Goal: Task Accomplishment & Management: Use online tool/utility

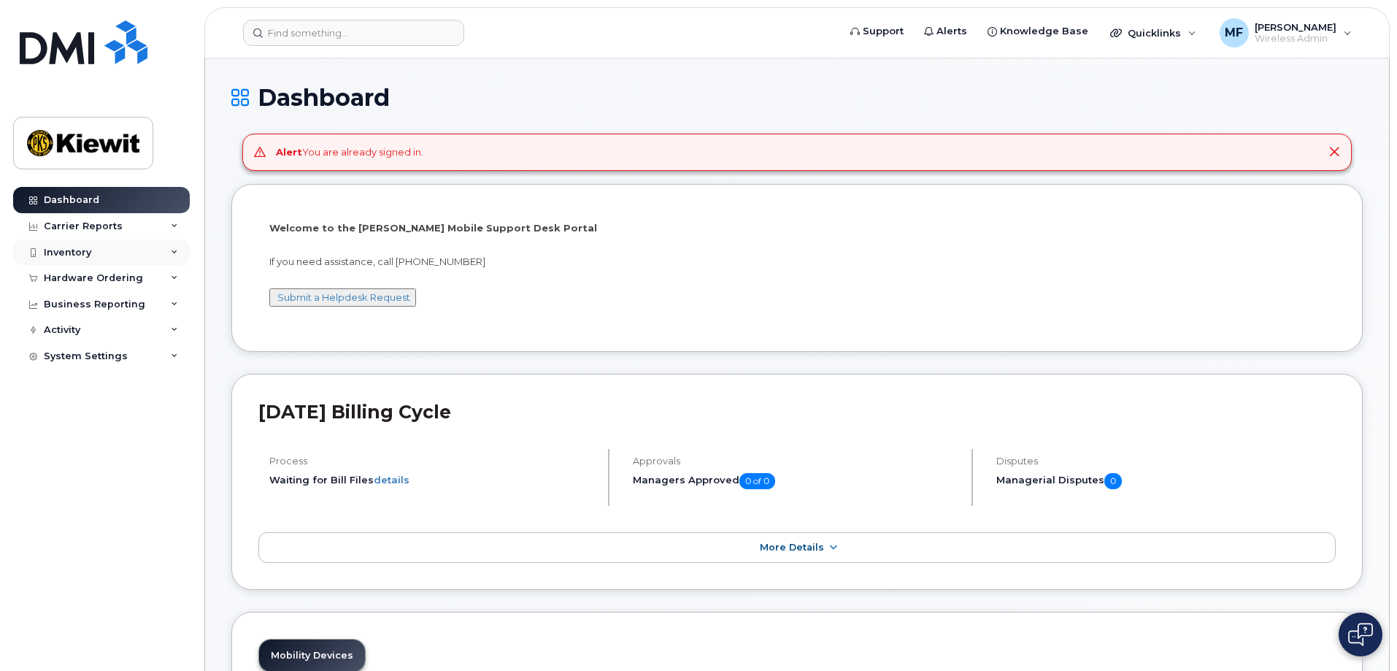
click at [71, 253] on div "Inventory" at bounding box center [67, 253] width 47 height 12
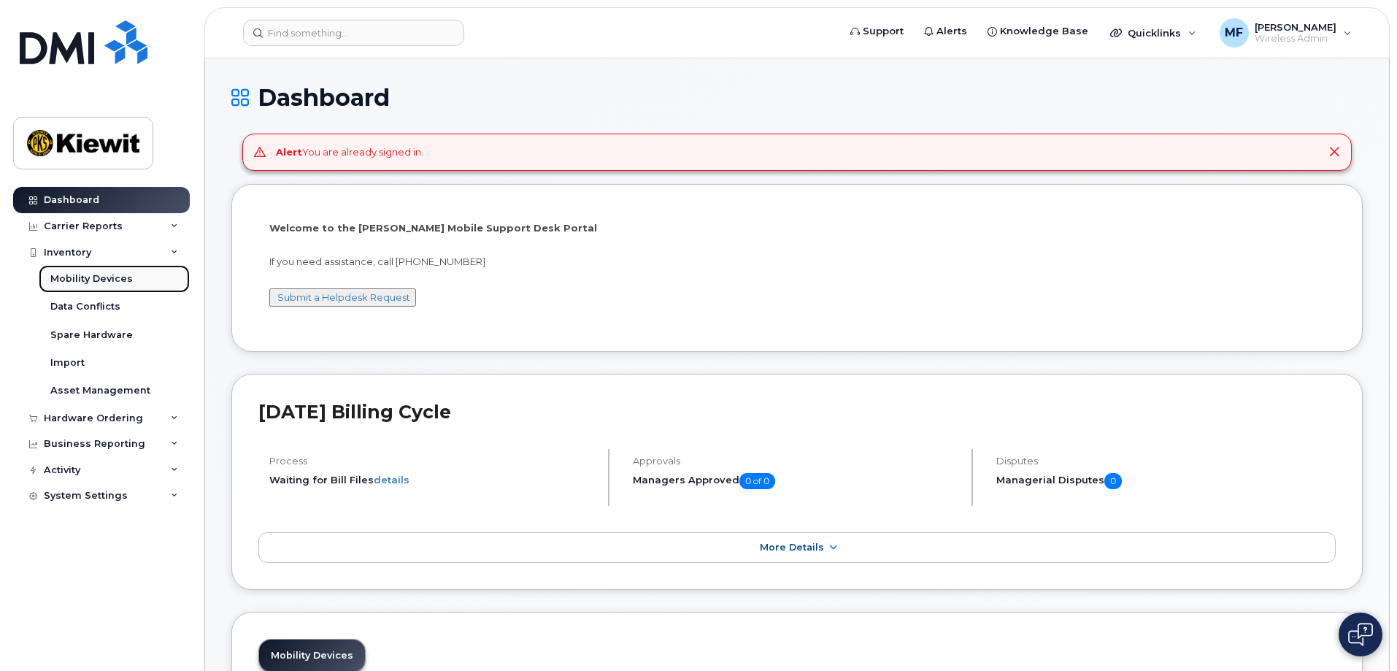
click at [116, 279] on div "Mobility Devices" at bounding box center [91, 278] width 82 height 13
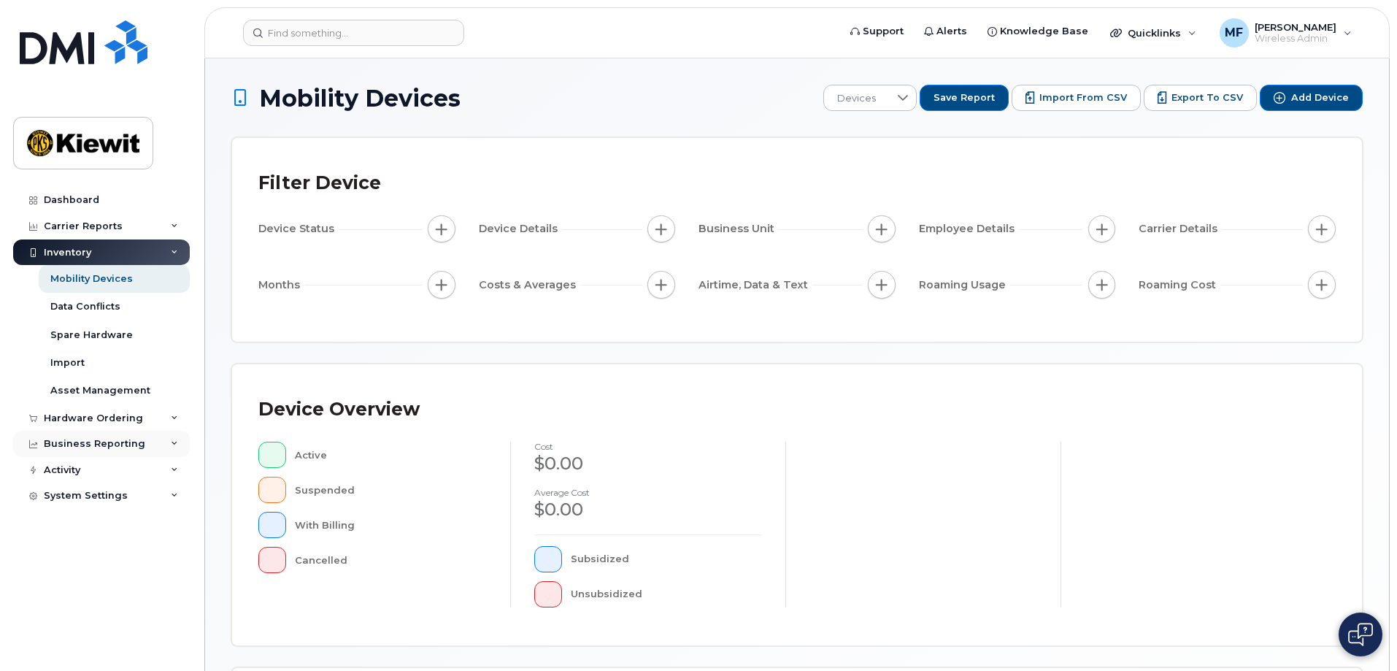
click at [123, 447] on div "Business Reporting" at bounding box center [94, 444] width 101 height 12
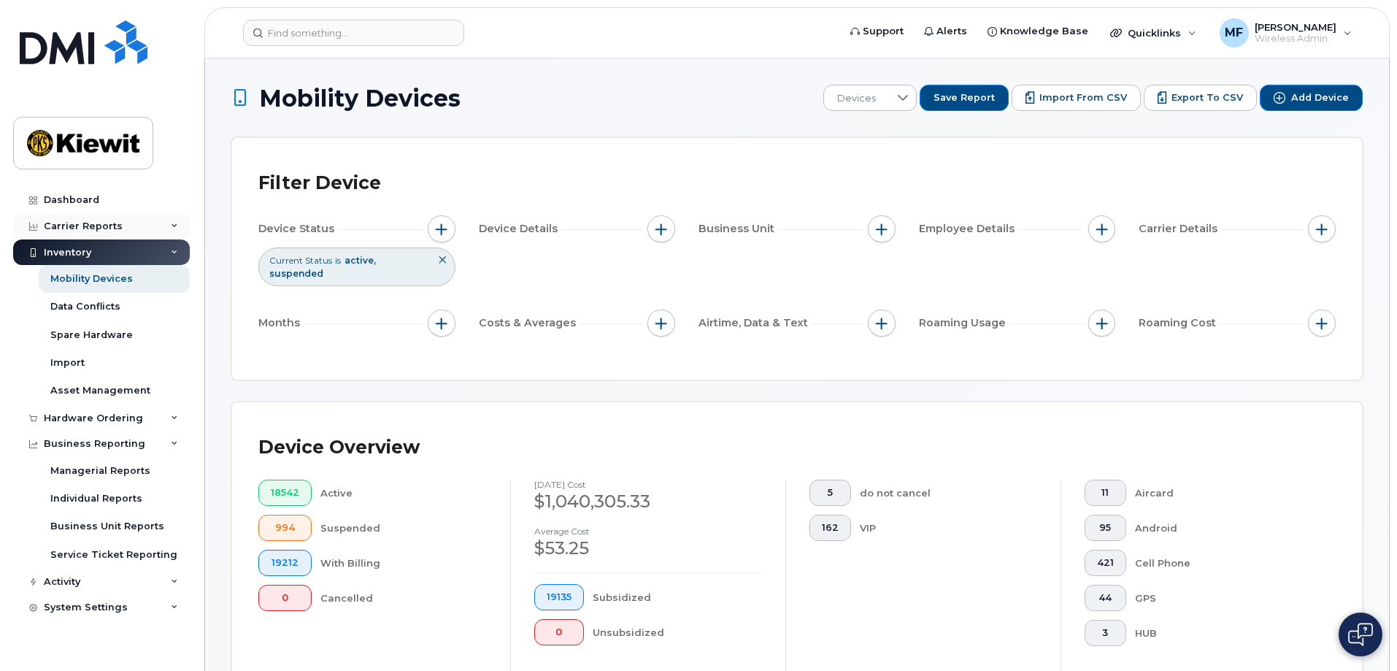
click at [66, 220] on div "Carrier Reports" at bounding box center [83, 226] width 79 height 12
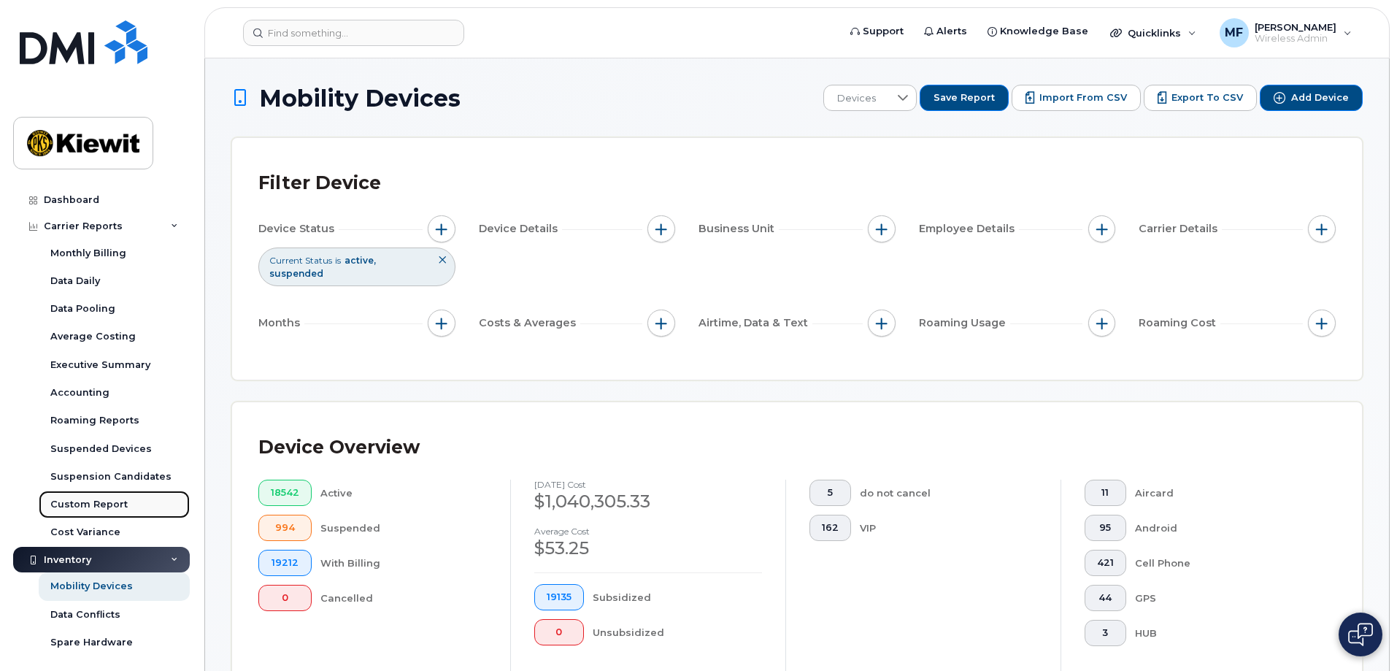
click at [72, 504] on div "Custom Report" at bounding box center [88, 504] width 77 height 13
click at [93, 508] on div "Custom Report" at bounding box center [88, 504] width 77 height 13
drag, startPoint x: 195, startPoint y: 464, endPoint x: 194, endPoint y: 498, distance: 33.6
click at [194, 498] on div "Dashboard Carrier Reports Monthly Billing Data Daily Data Pooling Average Costi…" at bounding box center [99, 335] width 198 height 671
click at [78, 499] on div "Custom Report" at bounding box center [88, 504] width 77 height 13
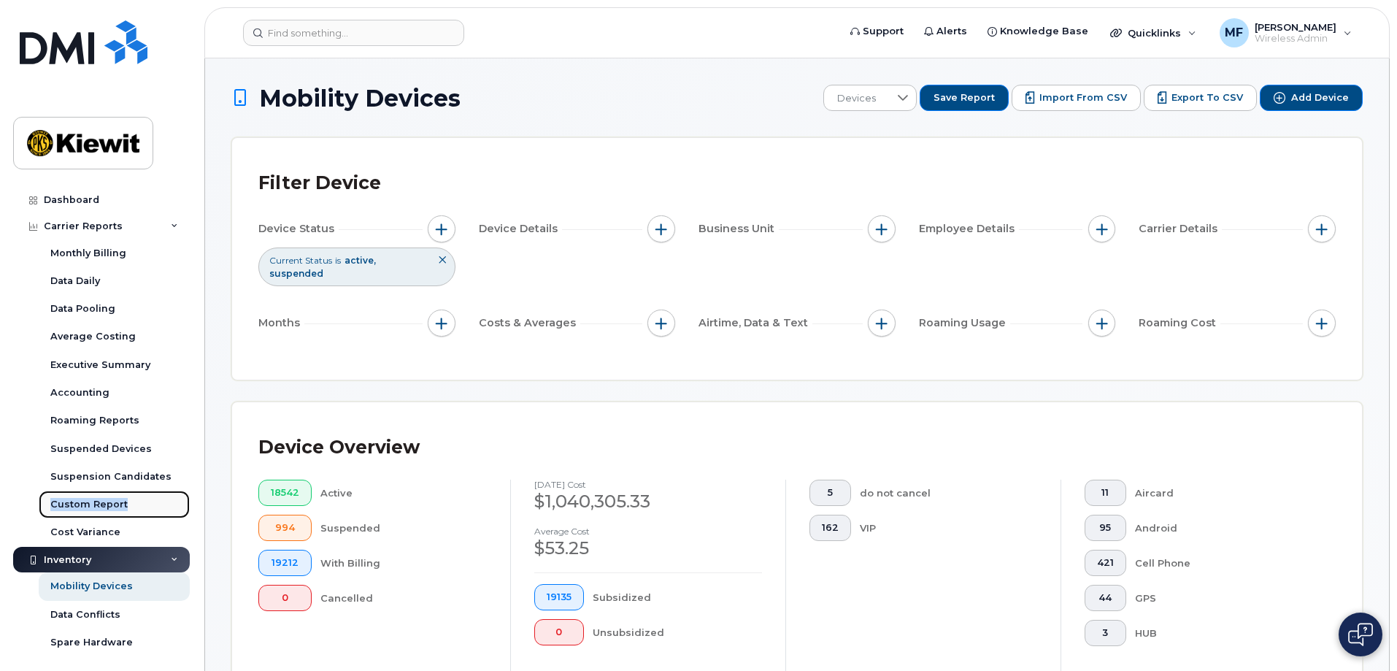
click at [78, 499] on div "Custom Report" at bounding box center [88, 504] width 77 height 13
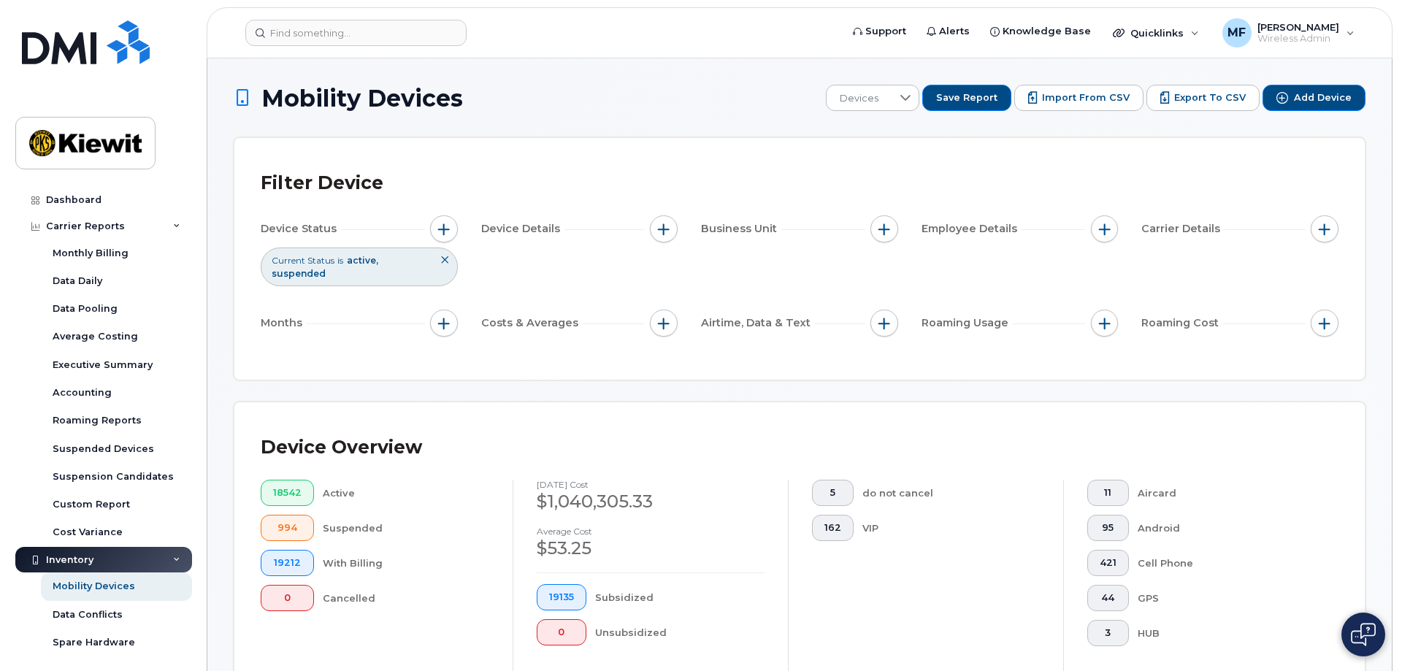
scroll to position [587, 0]
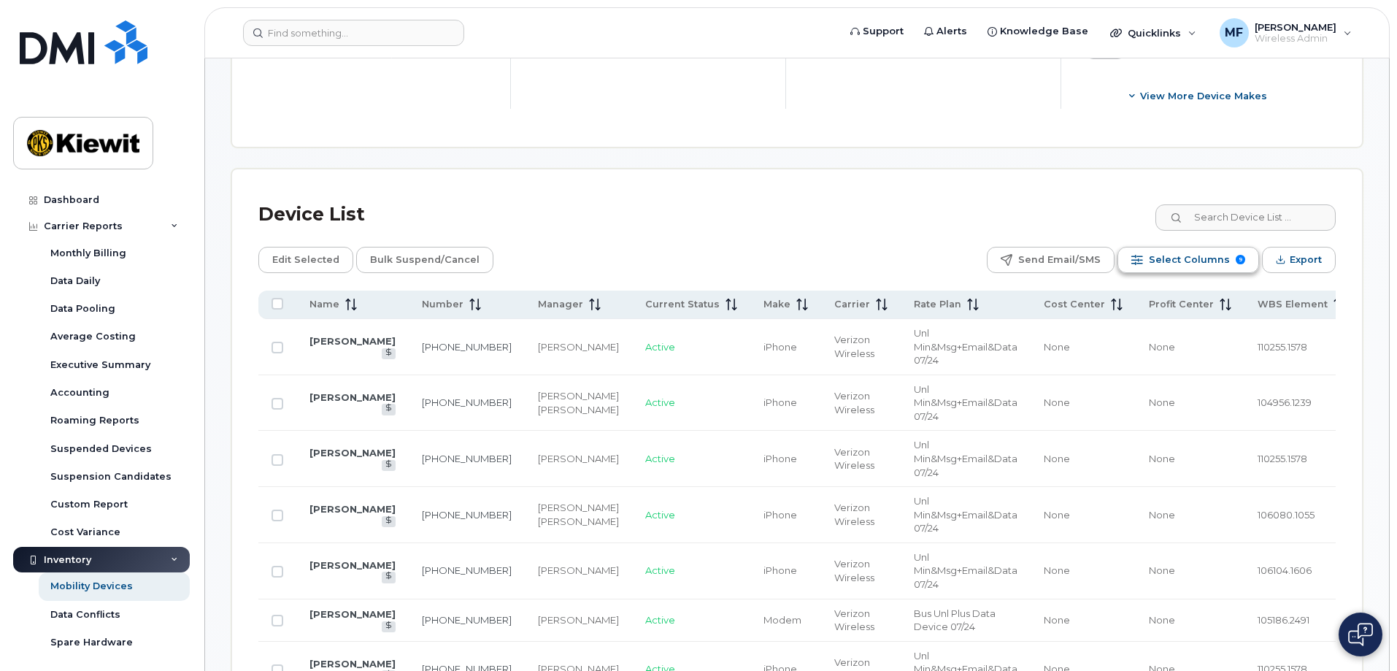
click at [1199, 249] on span "Select Columns" at bounding box center [1189, 260] width 81 height 22
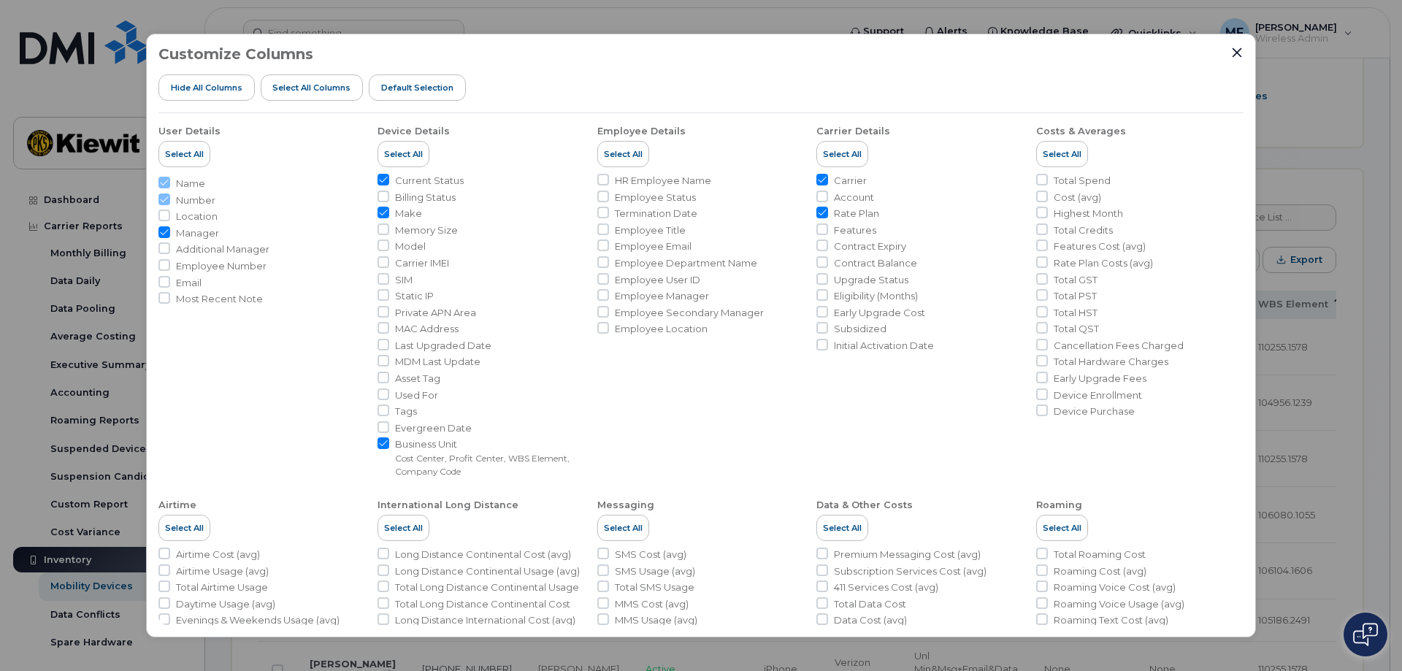
click at [193, 200] on span "Number" at bounding box center [195, 200] width 39 height 14
click at [162, 230] on input "Manager" at bounding box center [164, 232] width 12 height 12
checkbox input "false"
click at [1236, 47] on icon "Close" at bounding box center [1237, 53] width 12 height 12
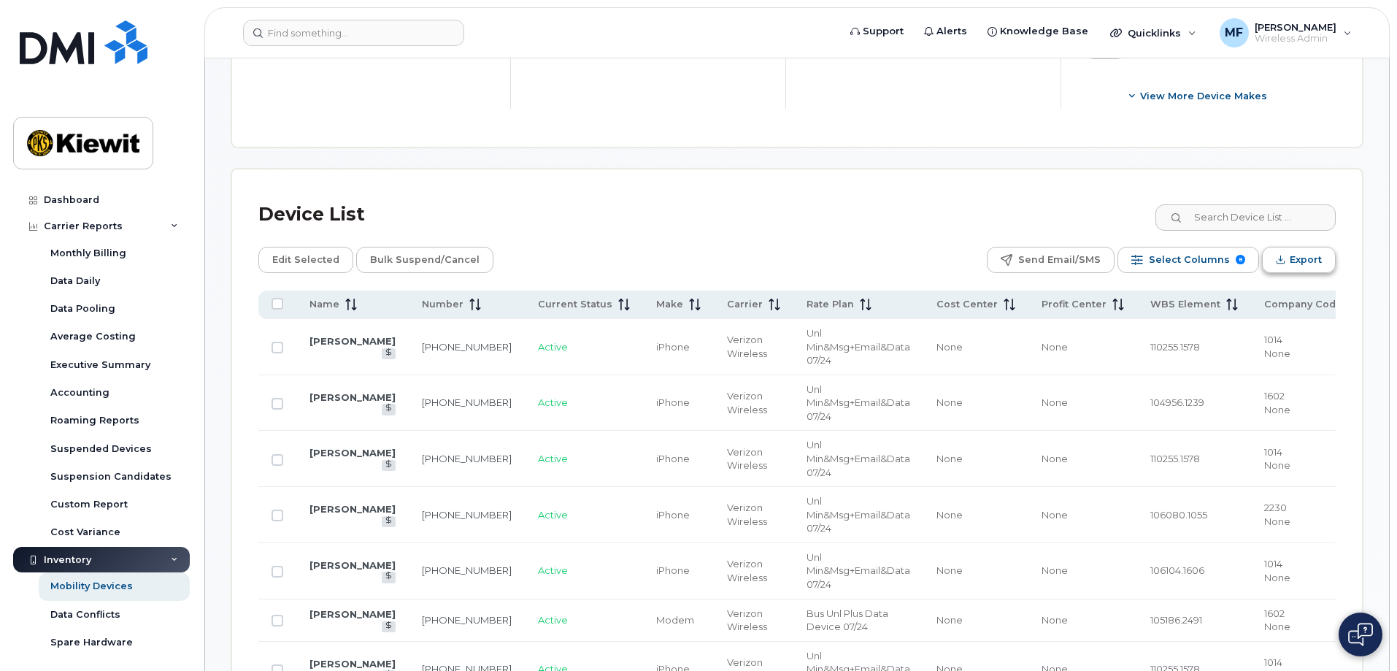
click at [1304, 249] on span "Export" at bounding box center [1306, 260] width 32 height 22
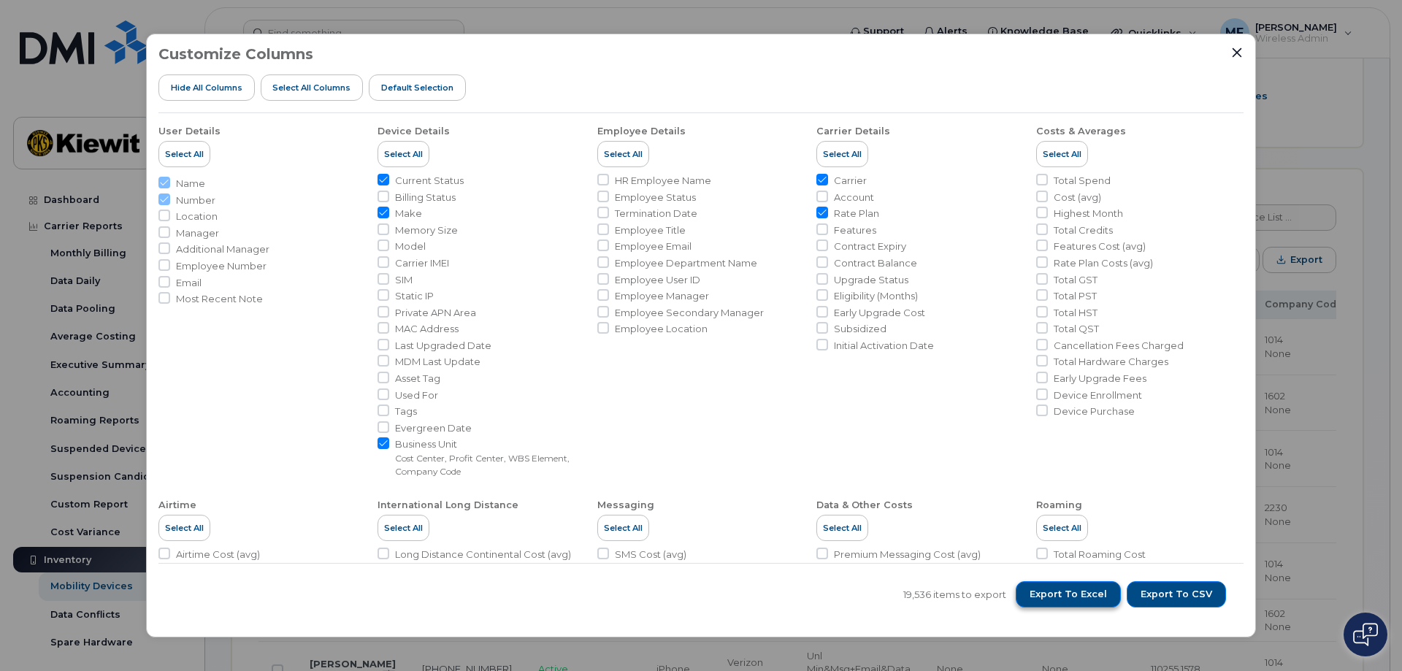
click at [1048, 591] on span "Export to Excel" at bounding box center [1067, 594] width 77 height 13
click at [1092, 591] on span "Export to Excel" at bounding box center [1067, 594] width 77 height 13
click at [94, 252] on div "Customize Columns Hide All Columns Select all Columns Default Selection User De…" at bounding box center [701, 335] width 1402 height 671
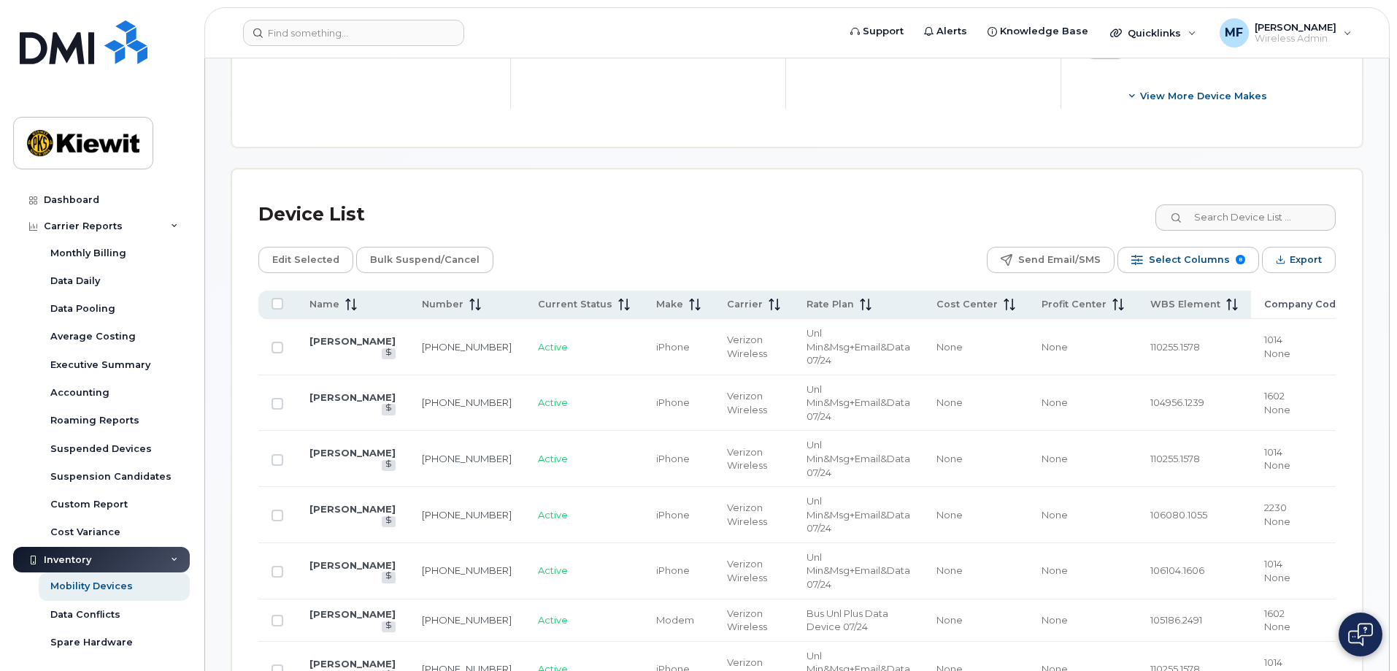
click at [1289, 298] on span "Company Code" at bounding box center [1303, 304] width 78 height 13
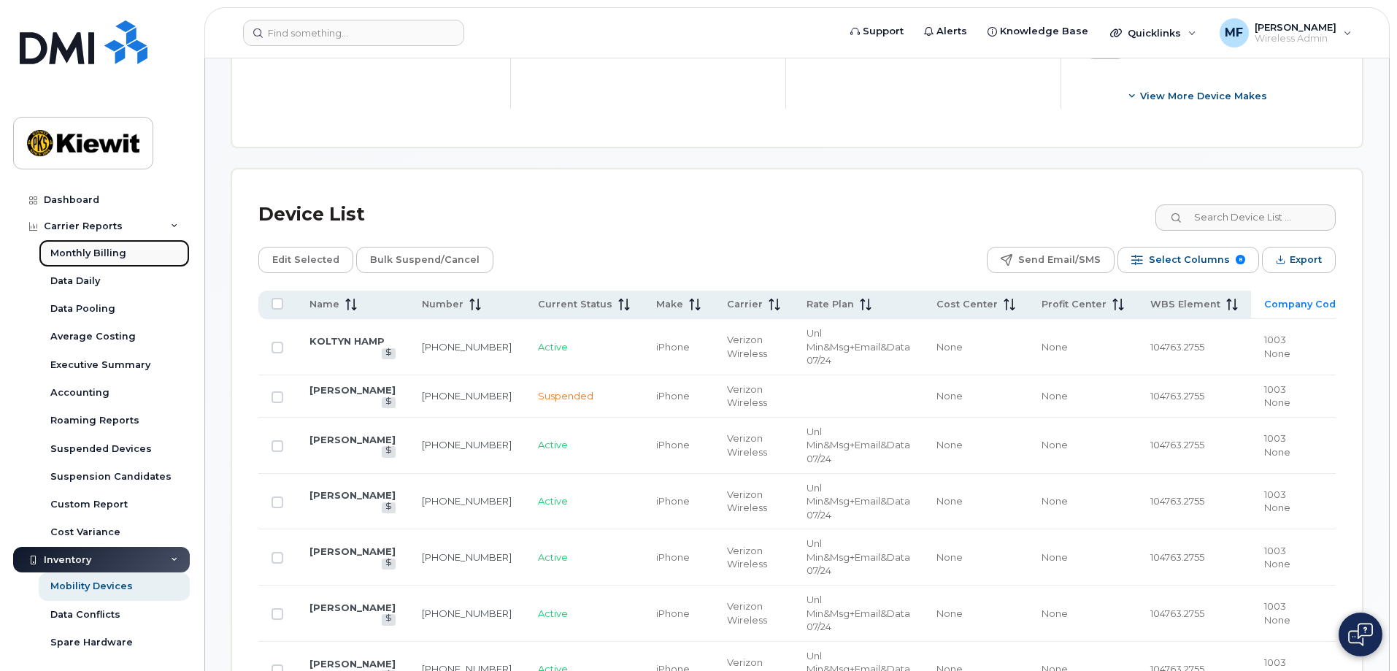
click at [92, 251] on div "Monthly Billing" at bounding box center [88, 253] width 76 height 13
click at [353, 299] on icon at bounding box center [353, 305] width 1 height 12
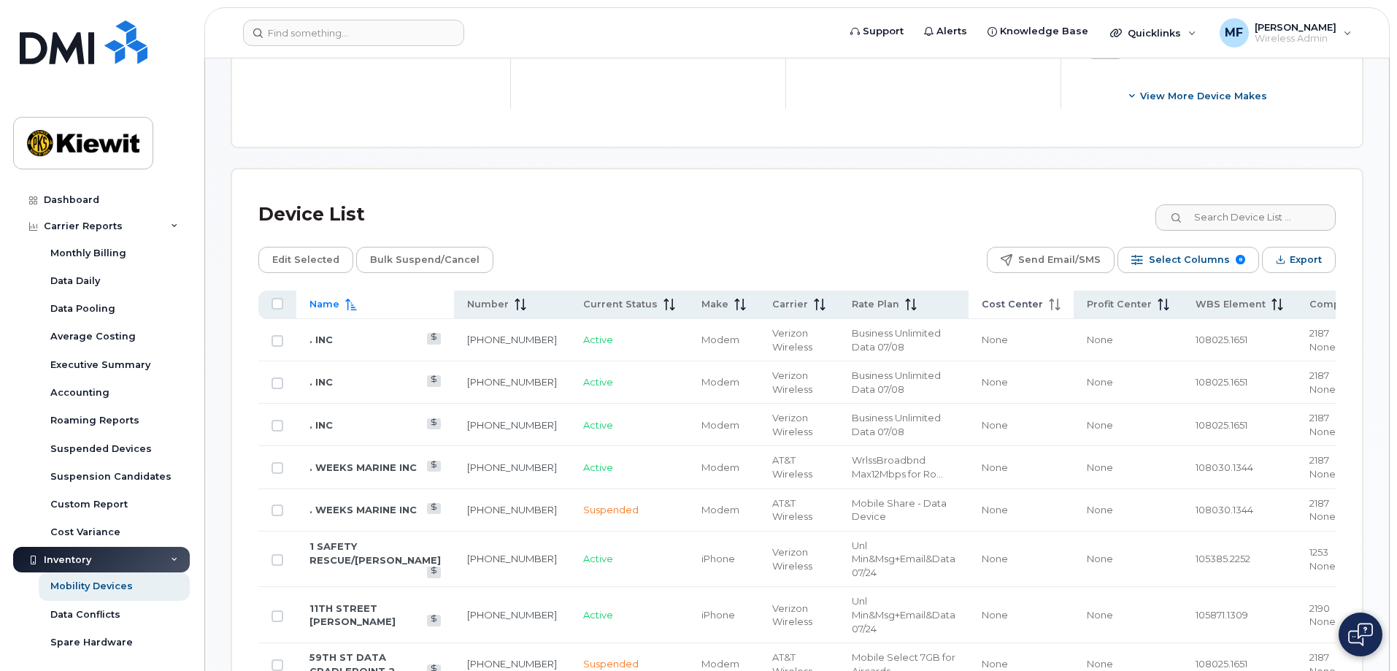
click at [1057, 299] on icon at bounding box center [1057, 305] width 1 height 12
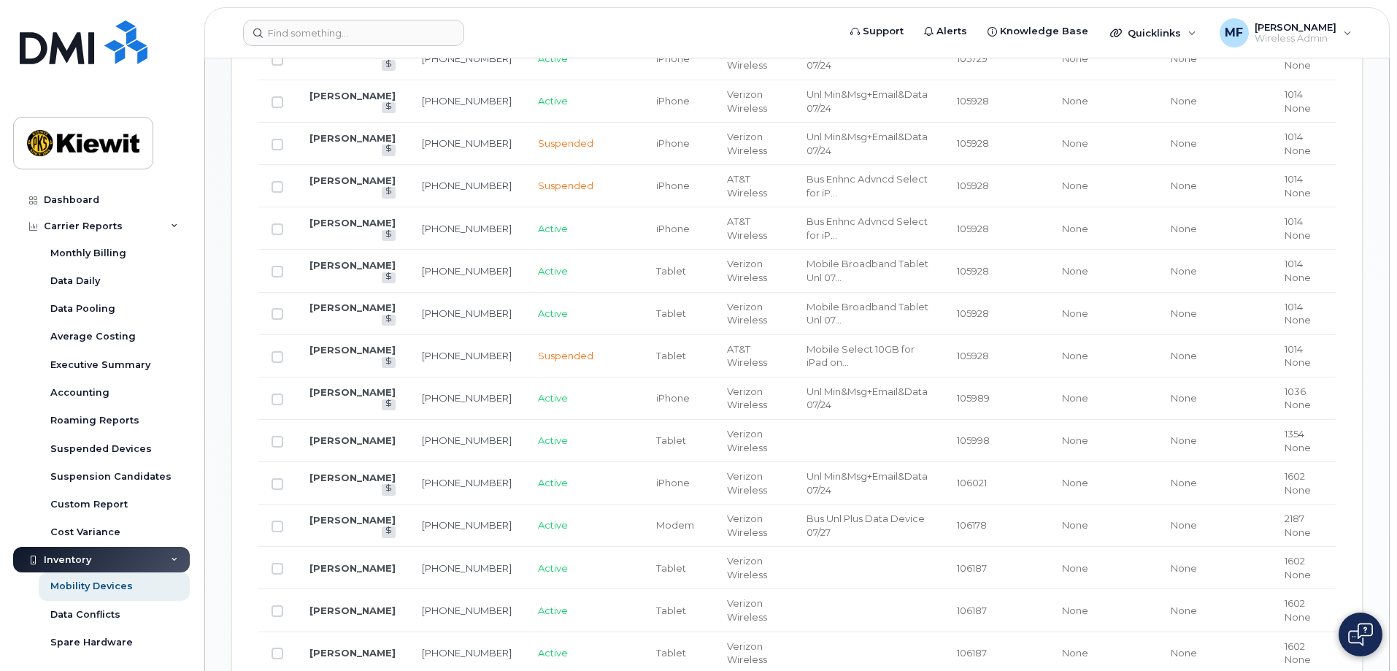
scroll to position [1174, 0]
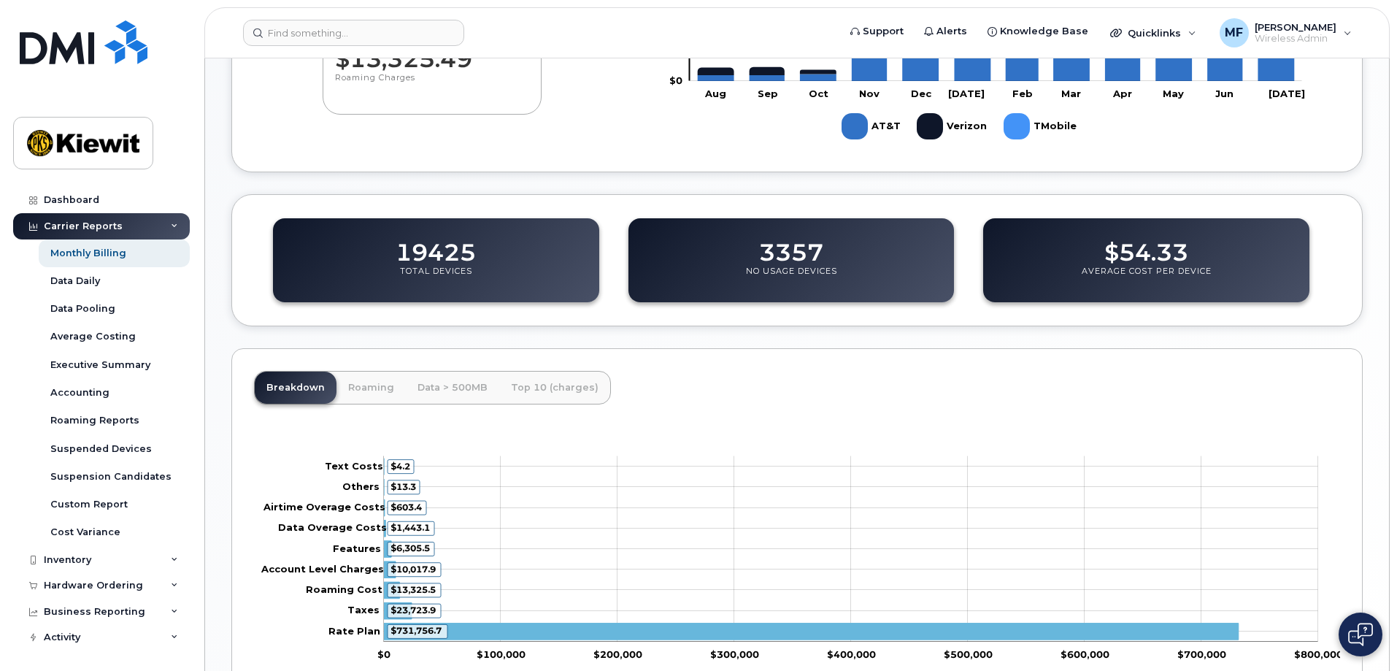
scroll to position [474, 0]
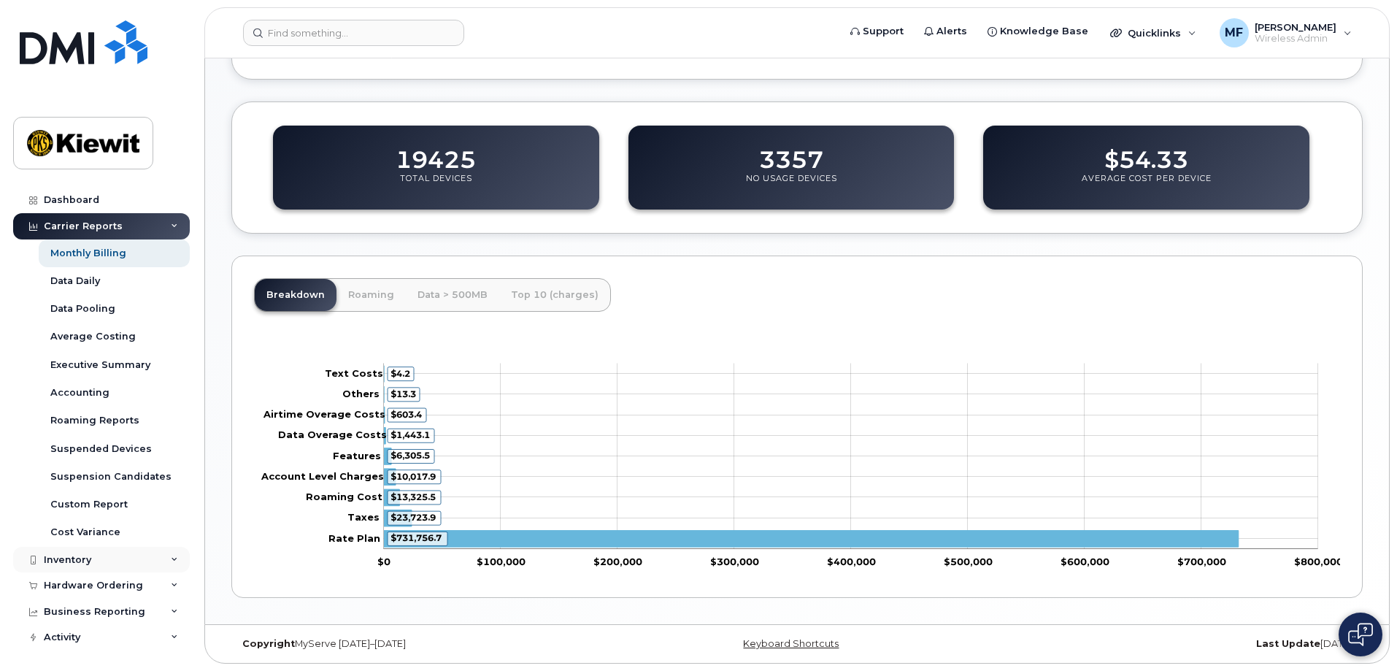
click at [66, 561] on div "Inventory" at bounding box center [67, 560] width 47 height 12
